Goal: Check status: Check status

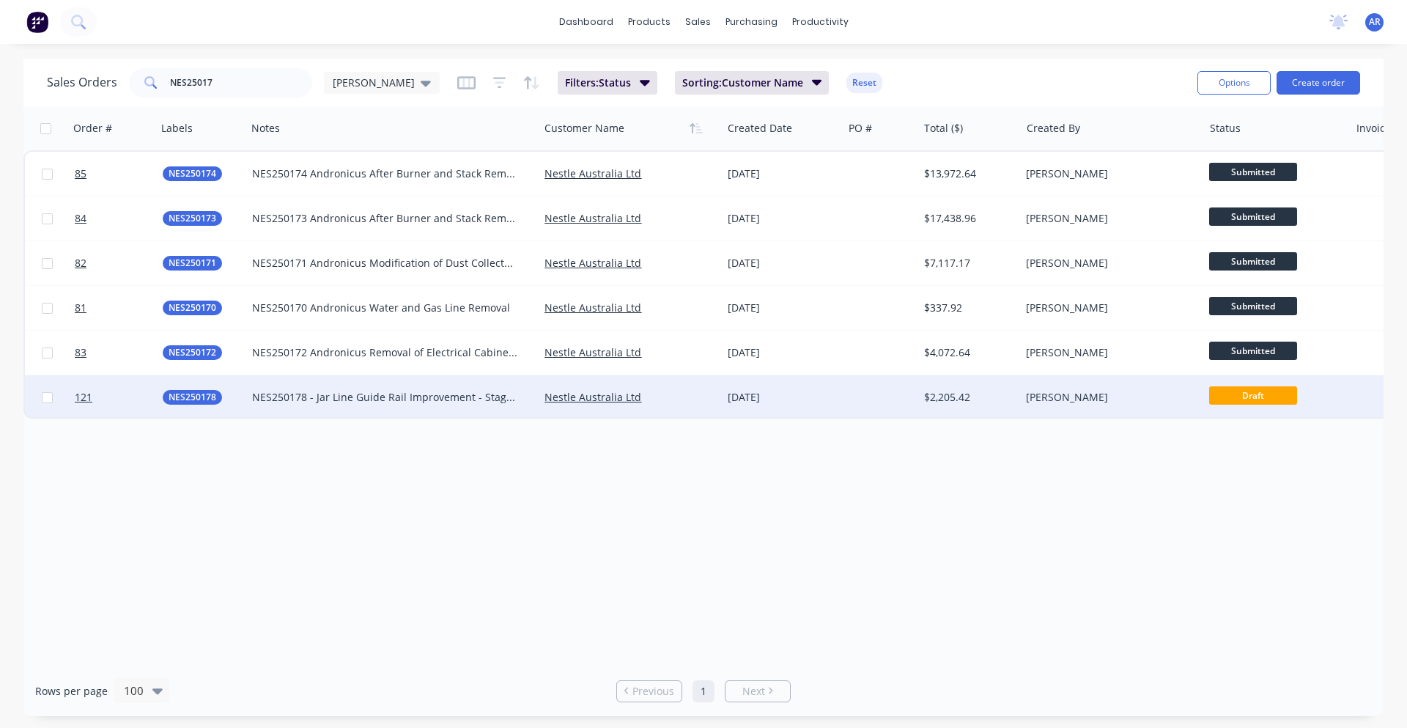
click at [322, 393] on div "NES250178 - Jar Line Guide Rail Improvement - Stage 2" at bounding box center [385, 397] width 267 height 15
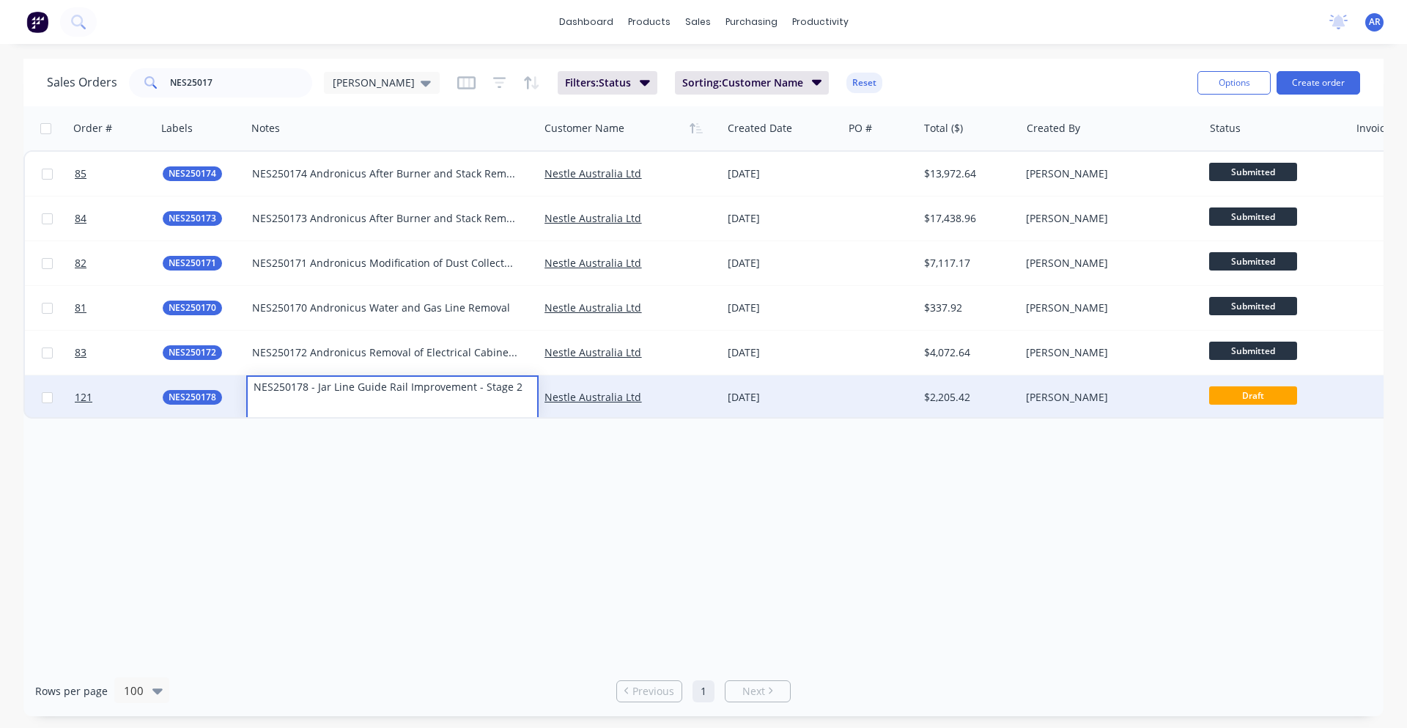
click at [272, 533] on div "Order # Labels Notes Customer Name Created Date PO # Total ($) Created By Statu…" at bounding box center [703, 385] width 1360 height 559
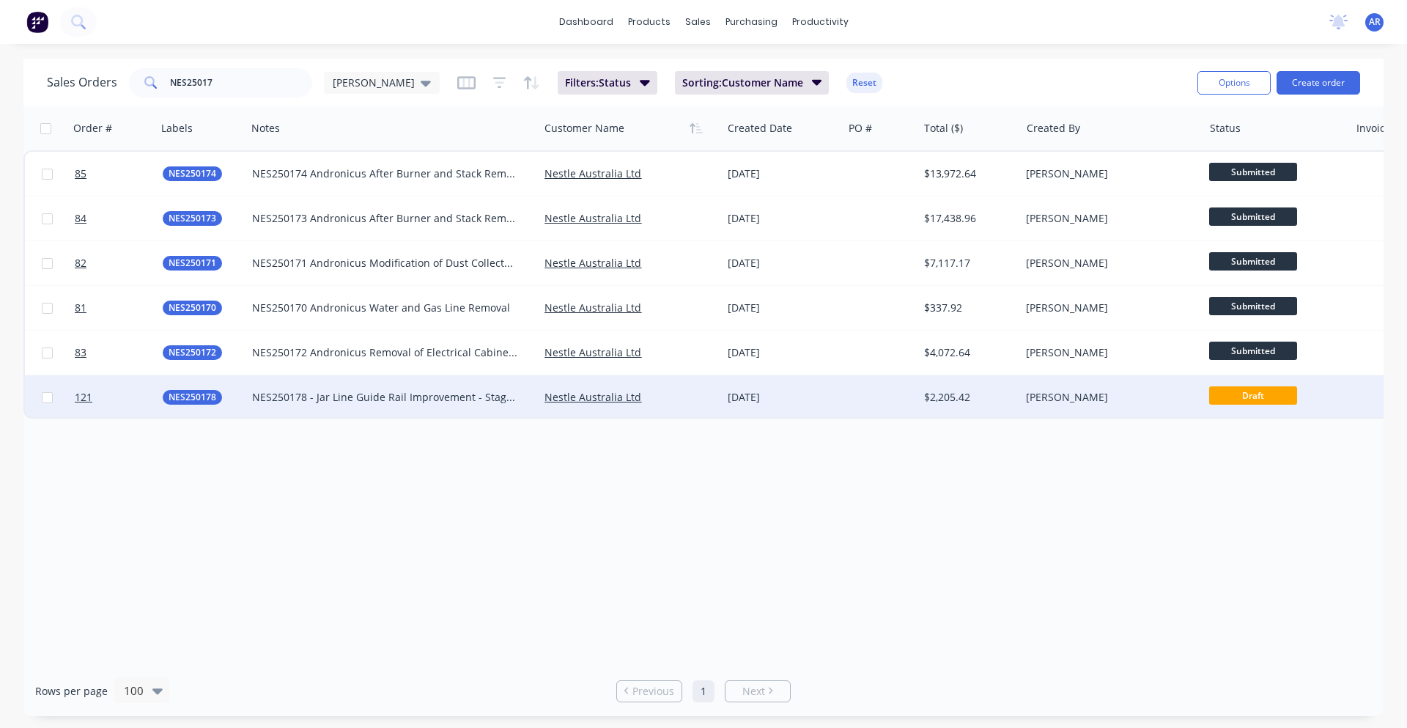
click at [528, 402] on div "NES250178 - Jar Line Guide Rail Improvement - Stage 2" at bounding box center [392, 397] width 281 height 15
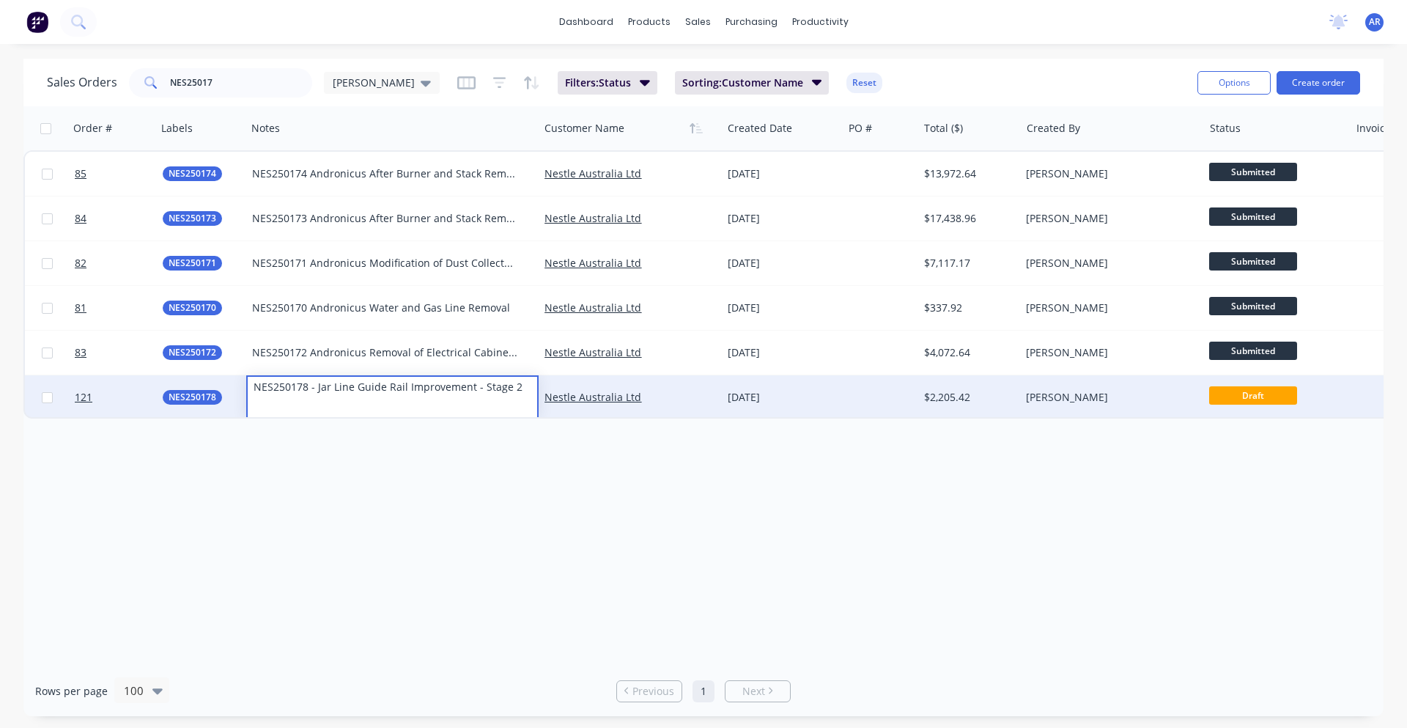
click at [689, 473] on div "Order # Labels Notes Customer Name Created Date PO # Total ($) Created By Statu…" at bounding box center [703, 385] width 1360 height 559
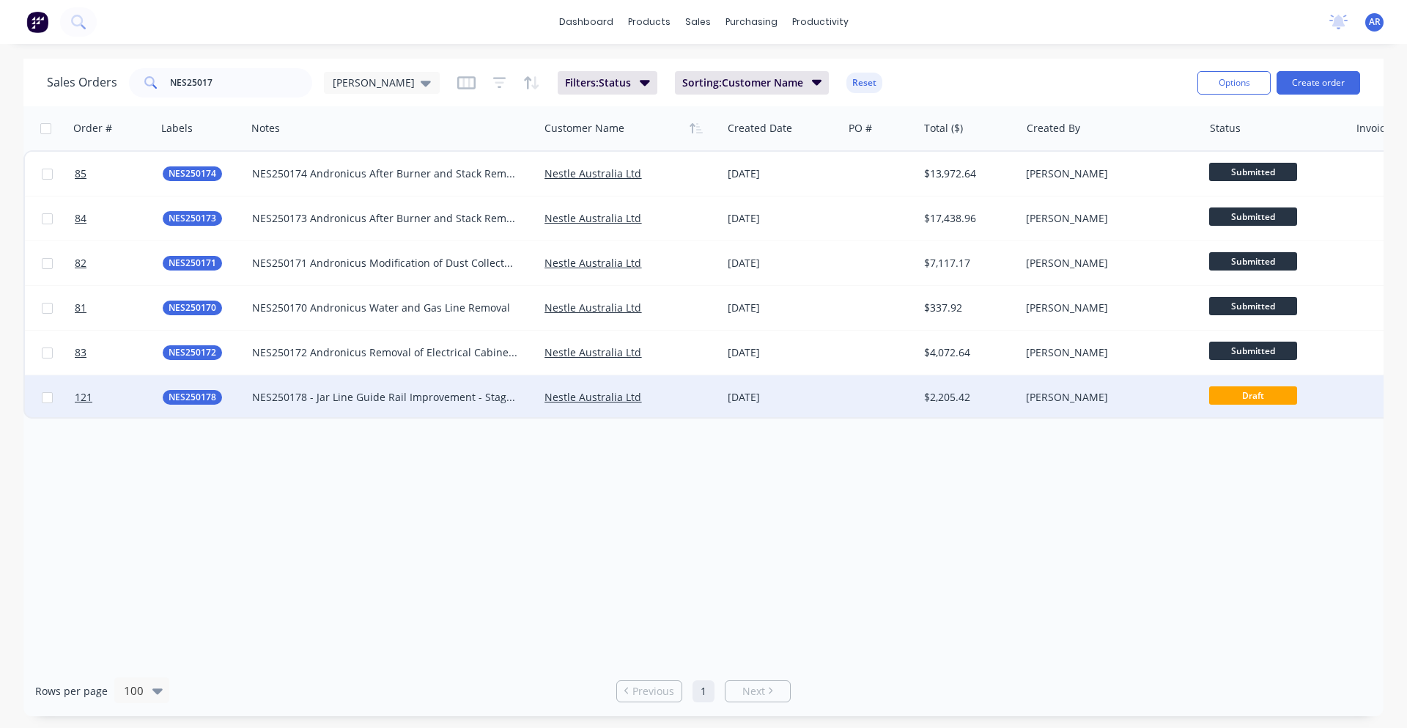
click at [955, 409] on div "$2,205.42" at bounding box center [969, 397] width 103 height 44
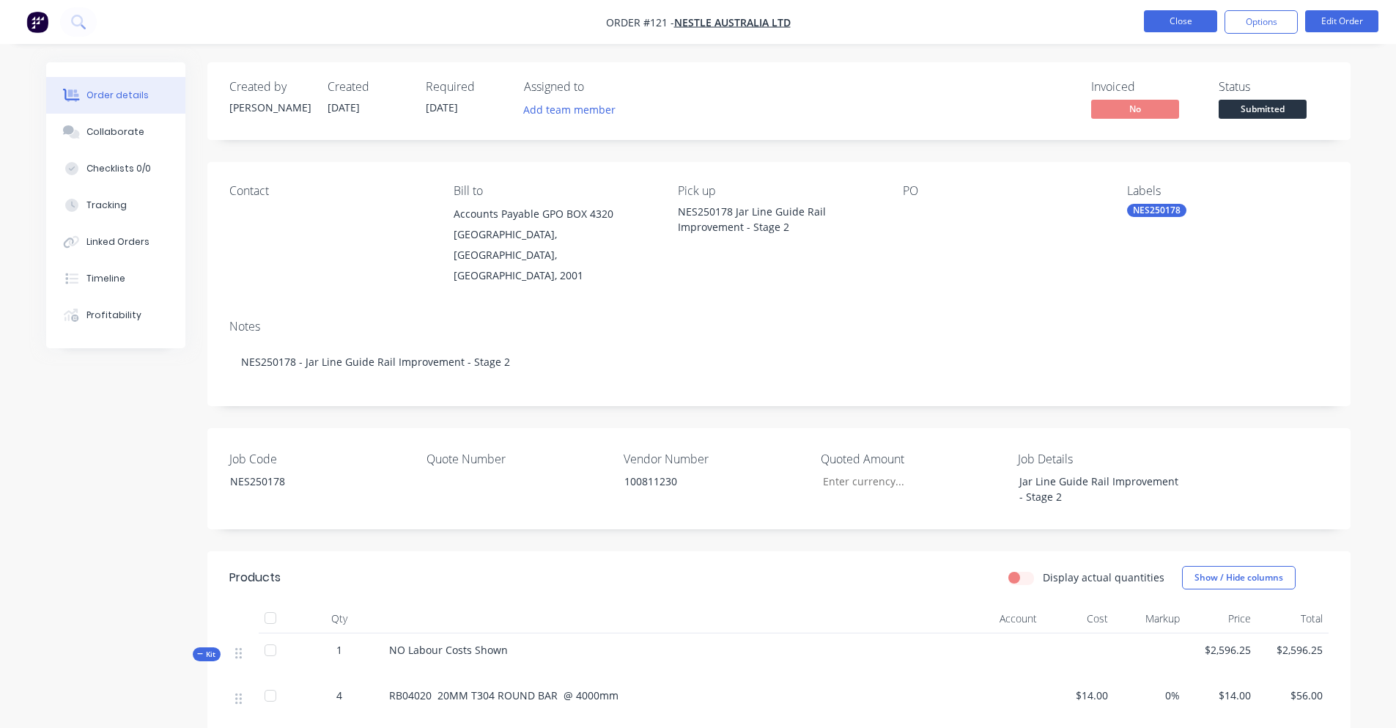
click at [1174, 22] on button "Close" at bounding box center [1180, 21] width 73 height 22
